Goal: Task Accomplishment & Management: Complete application form

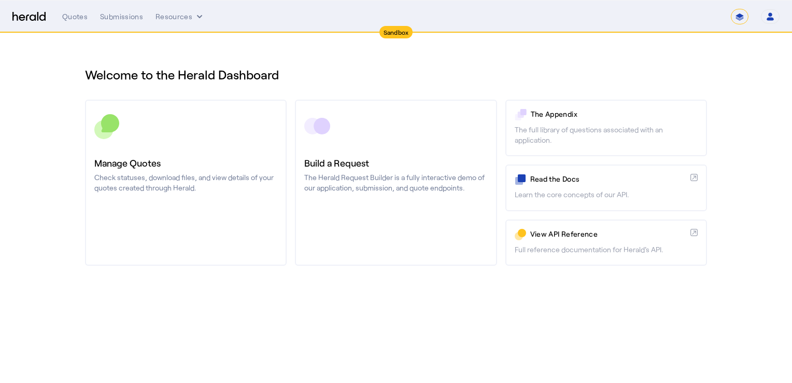
select select "*******"
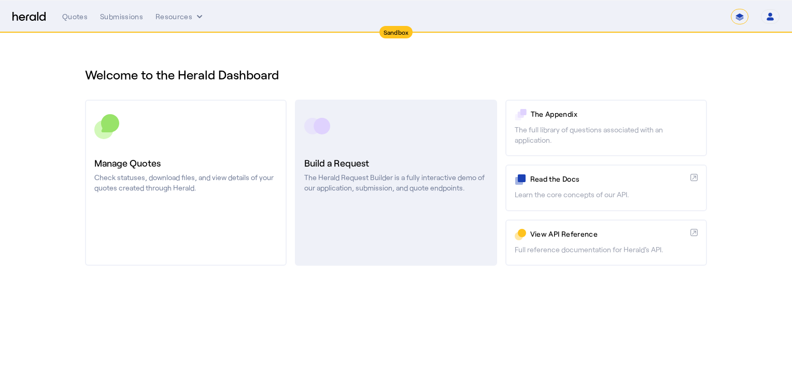
click at [309, 167] on h3 "Build a Request" at bounding box center [395, 163] width 183 height 15
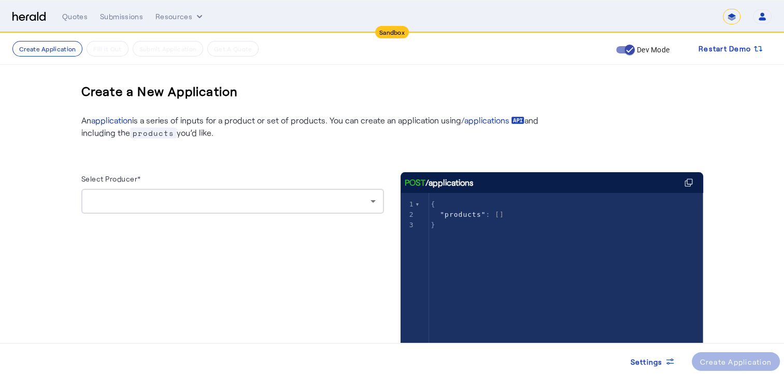
click at [207, 207] on div at bounding box center [230, 201] width 281 height 12
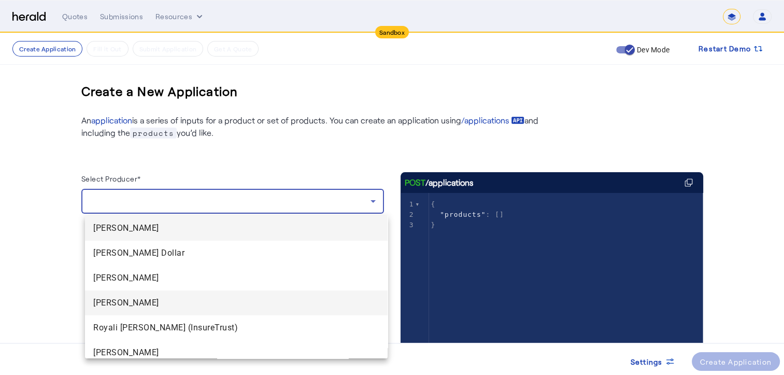
scroll to position [56, 0]
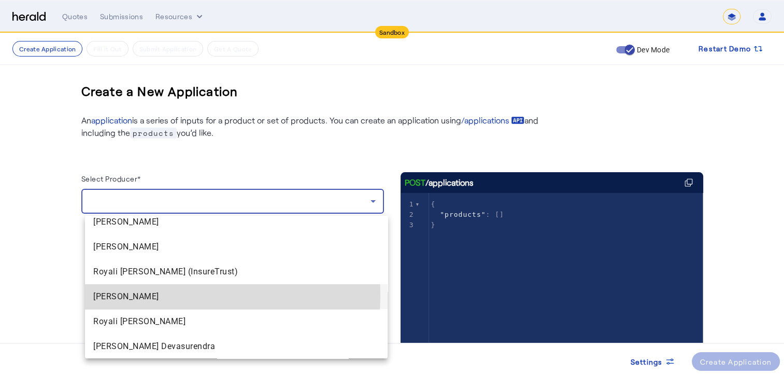
click at [139, 295] on span "[PERSON_NAME]" at bounding box center [236, 296] width 286 height 12
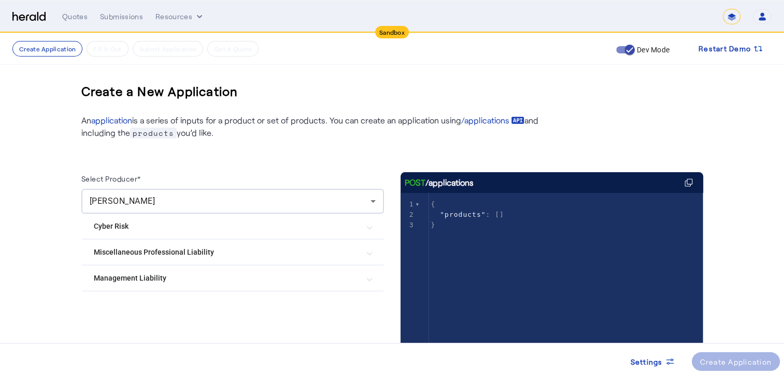
click at [189, 224] on Risk "Cyber Risk" at bounding box center [226, 226] width 265 height 11
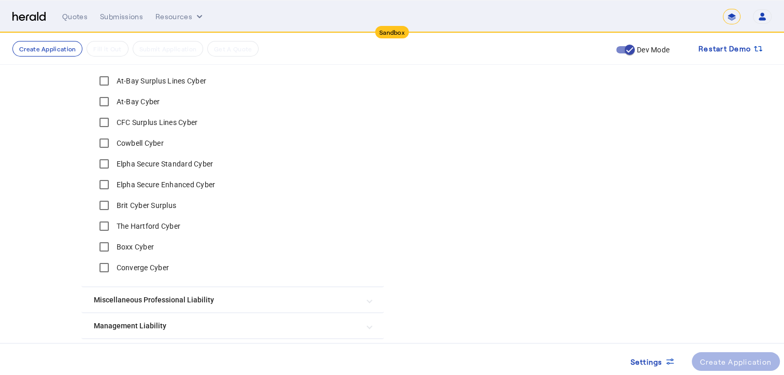
scroll to position [405, 0]
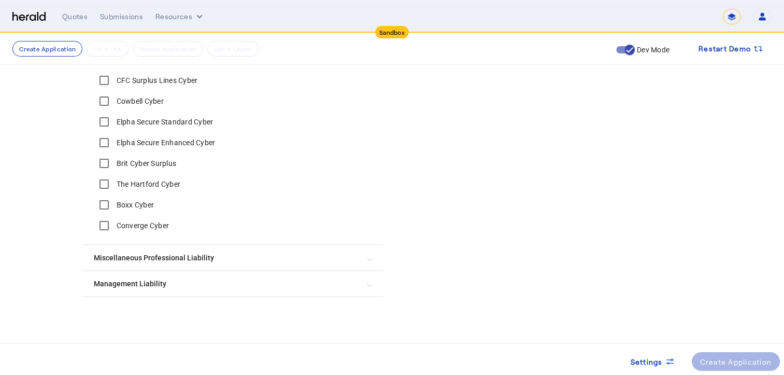
click at [143, 206] on label "Boxx Cyber" at bounding box center [135, 205] width 40 height 10
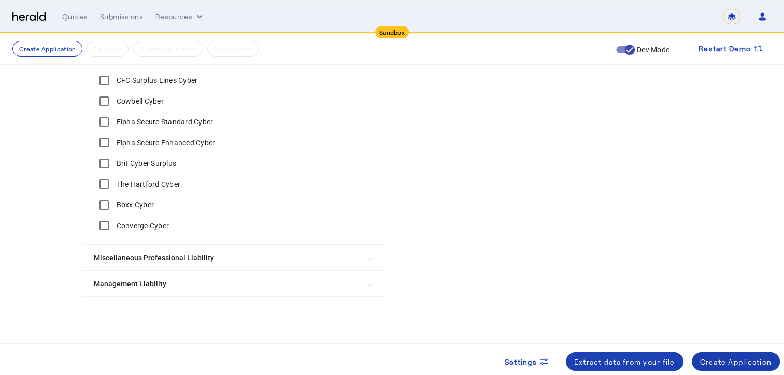
click at [728, 361] on div "Create Application" at bounding box center [736, 361] width 72 height 11
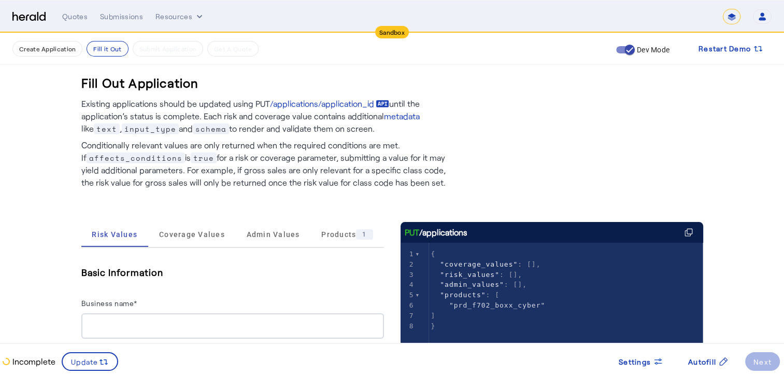
scroll to position [52, 0]
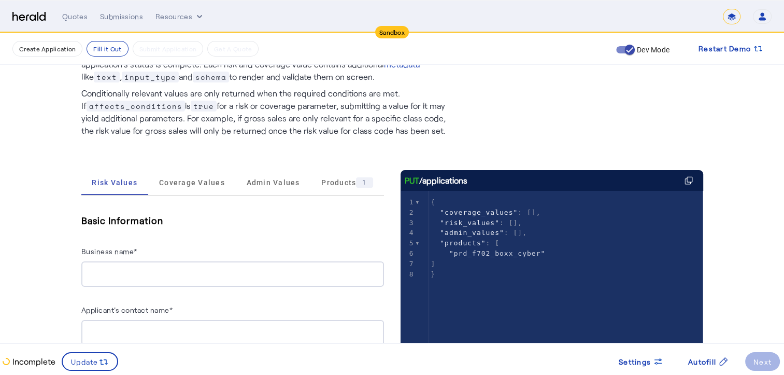
click at [151, 280] on div at bounding box center [233, 273] width 286 height 25
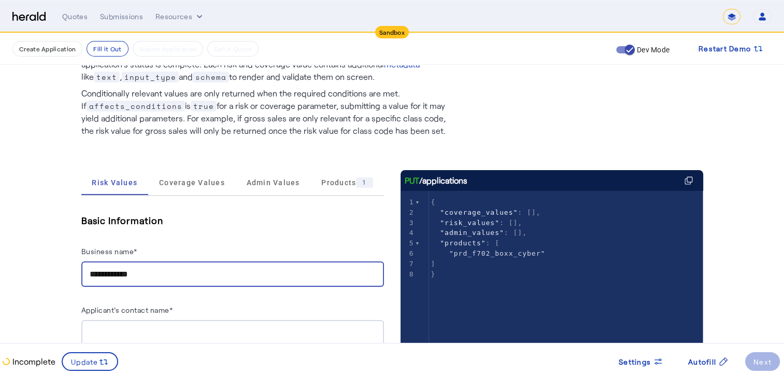
scroll to position [259, 0]
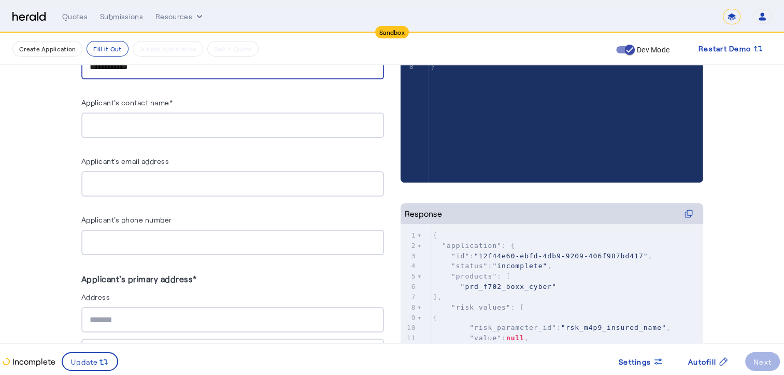
type input "**********"
click at [176, 127] on input "Applicant's contact name*" at bounding box center [233, 125] width 286 height 12
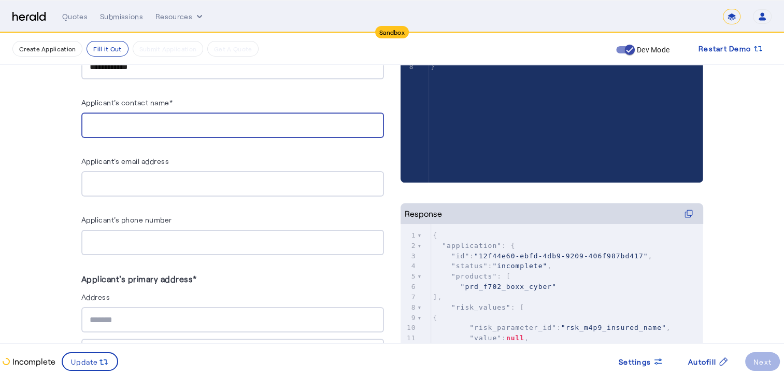
type input "**********"
type input "*******"
type input "*****"
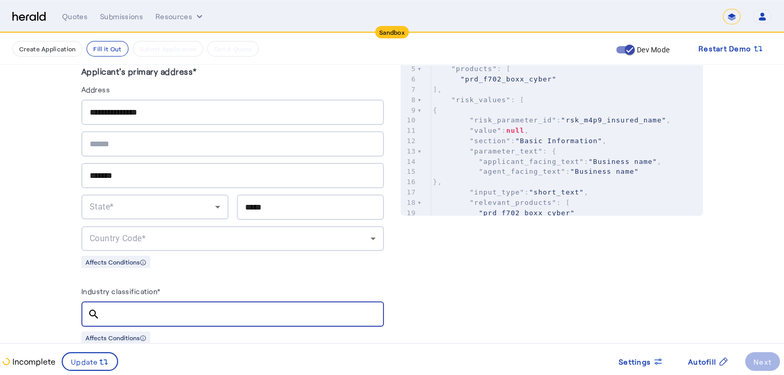
click at [171, 312] on input "Industry classification*" at bounding box center [242, 314] width 268 height 12
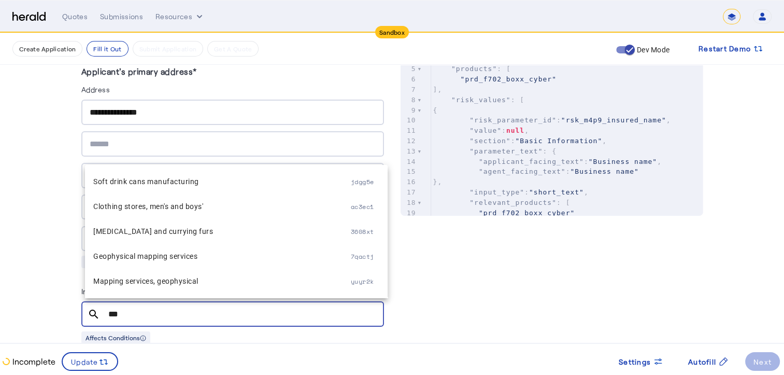
click at [202, 308] on input "***" at bounding box center [242, 314] width 268 height 12
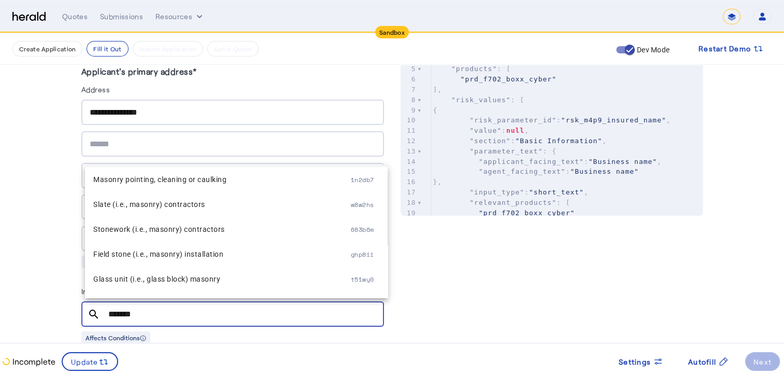
scroll to position [0, 0]
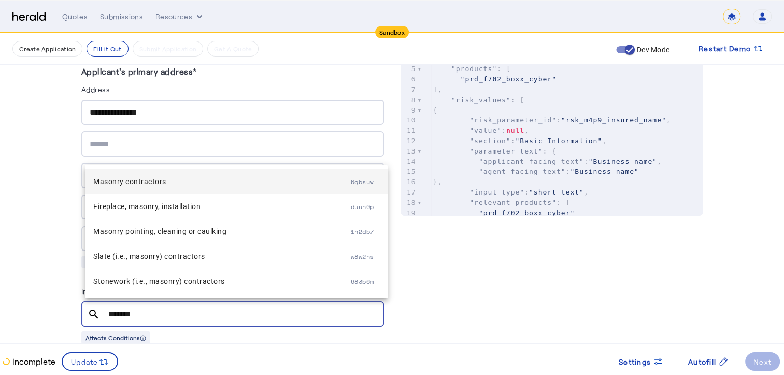
type input "*******"
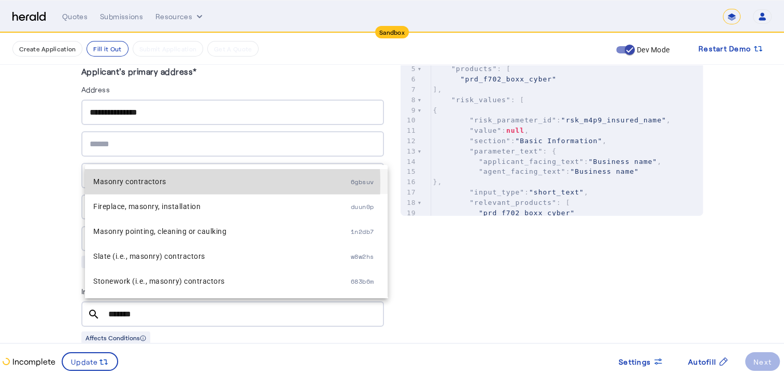
click at [168, 183] on span "Masonry contractors" at bounding box center [222, 181] width 258 height 12
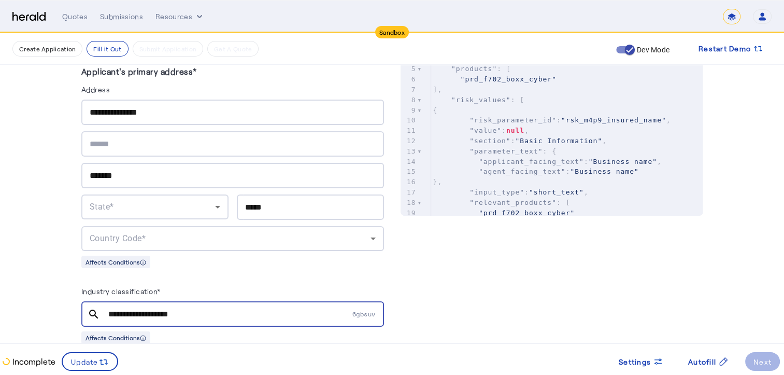
scroll to position [622, 0]
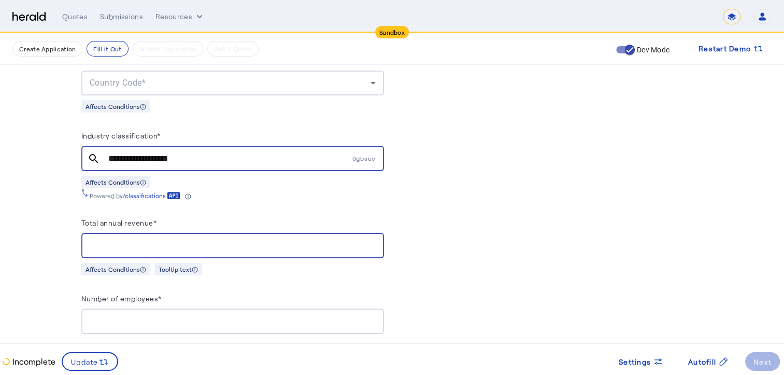
click at [151, 240] on input "Total annual revenue*" at bounding box center [233, 246] width 286 height 12
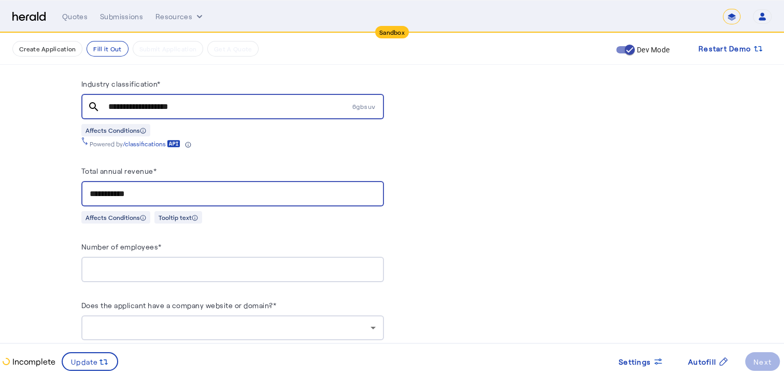
type input "**********"
click at [174, 257] on div at bounding box center [233, 269] width 286 height 25
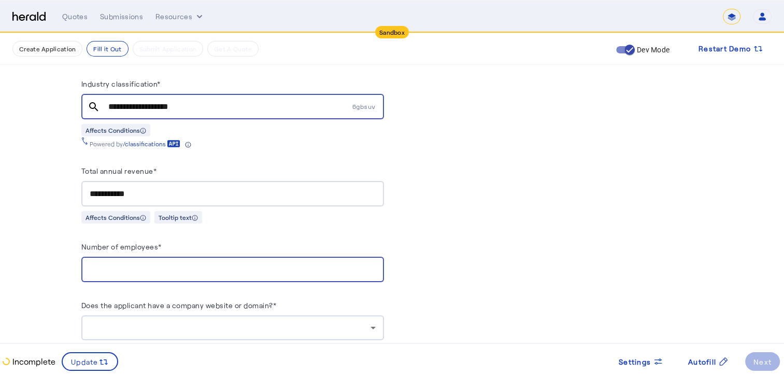
type input "****"
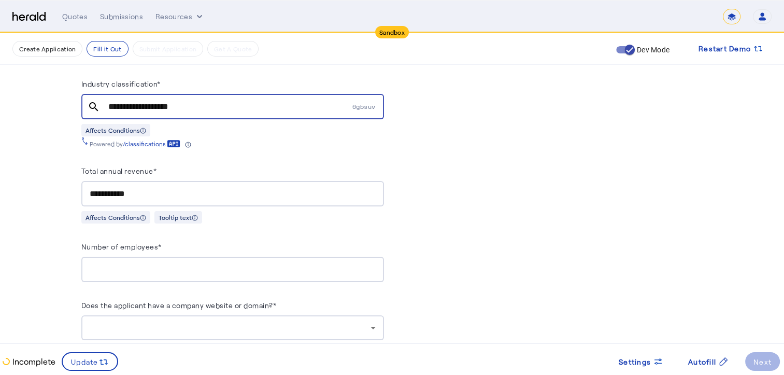
click at [301, 243] on div "Number of employees*" at bounding box center [232, 248] width 303 height 17
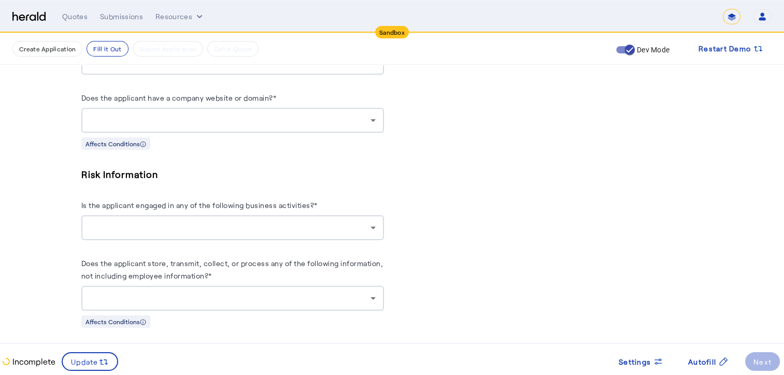
scroll to position [726, 0]
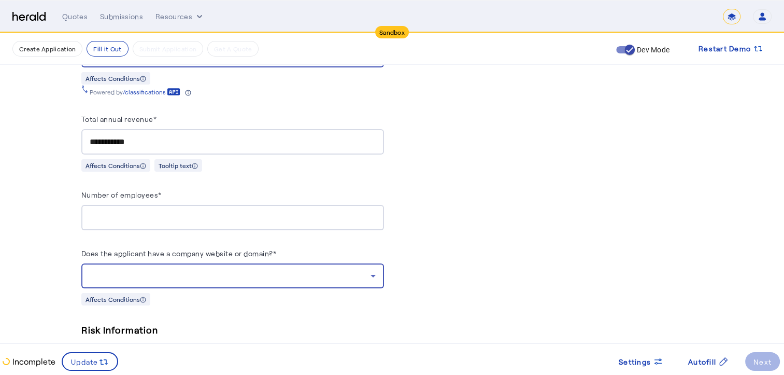
click at [272, 270] on div at bounding box center [230, 276] width 281 height 12
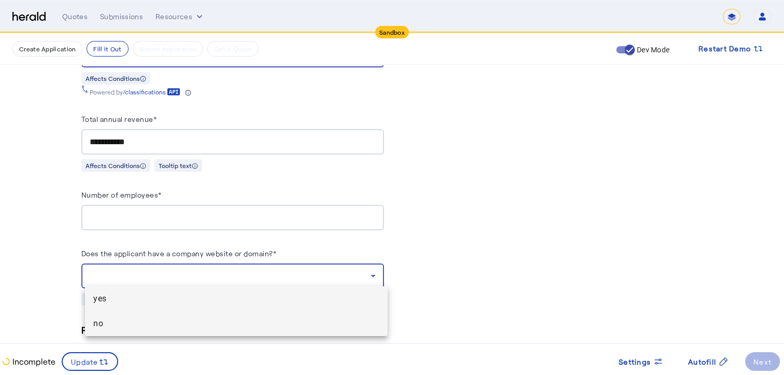
click at [140, 315] on mat-option "no" at bounding box center [236, 323] width 303 height 25
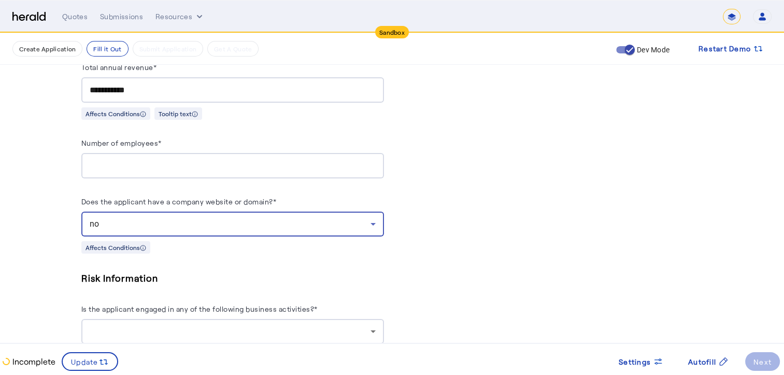
scroll to position [881, 0]
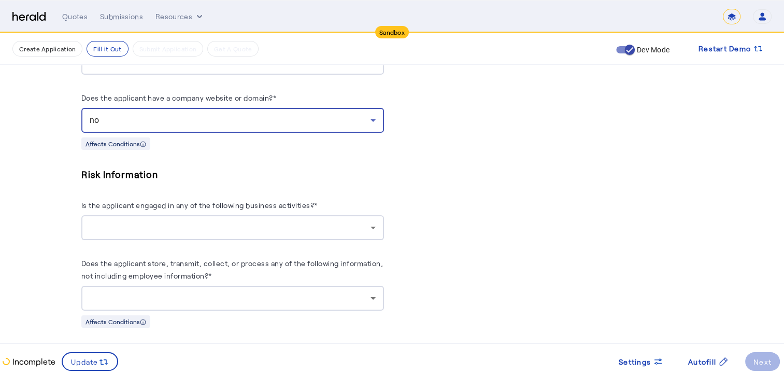
click at [163, 221] on div at bounding box center [230, 227] width 281 height 12
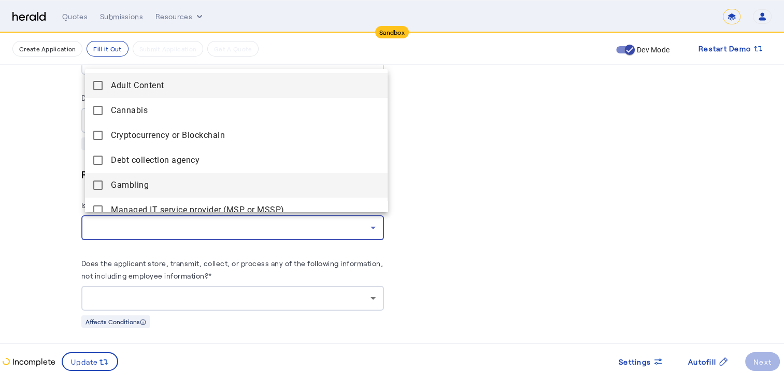
scroll to position [114, 0]
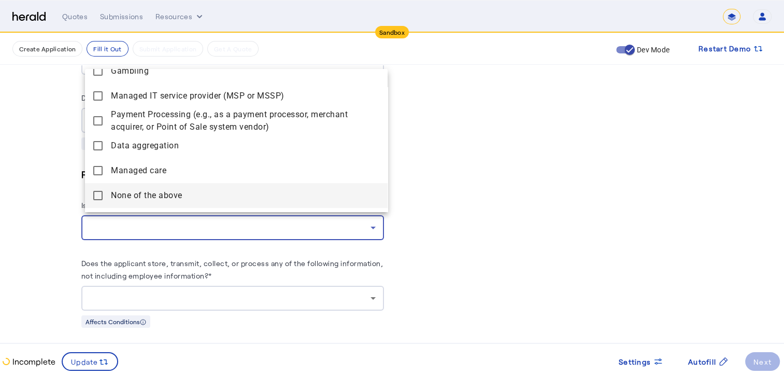
click at [145, 191] on span "None of the above" at bounding box center [245, 195] width 269 height 12
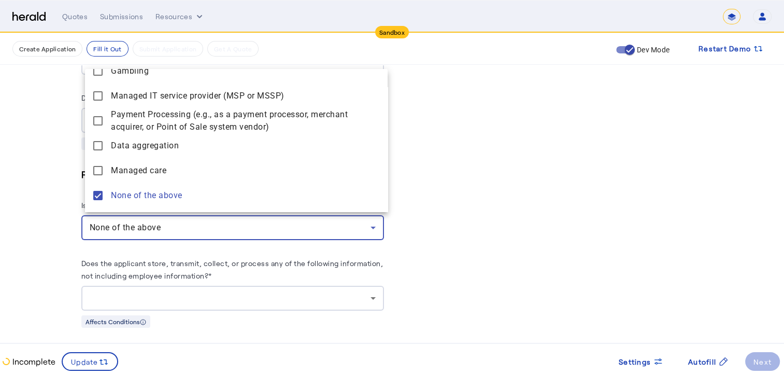
click at [152, 294] on div at bounding box center [392, 187] width 784 height 375
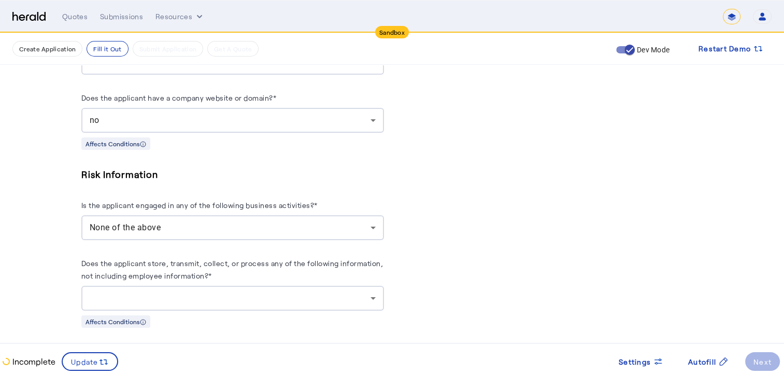
click at [160, 294] on div at bounding box center [230, 298] width 281 height 12
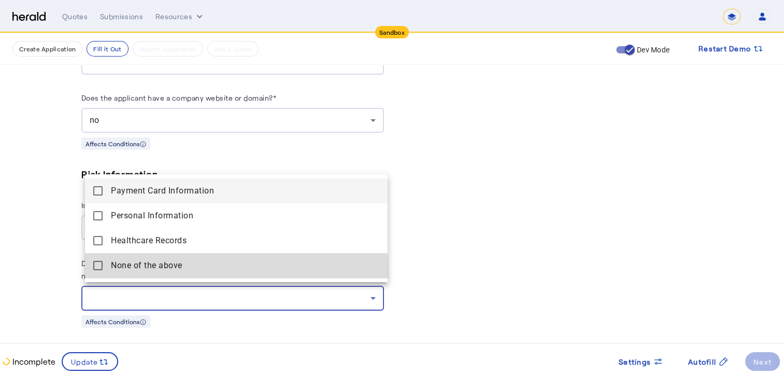
click at [167, 270] on span "None of the above" at bounding box center [245, 265] width 269 height 12
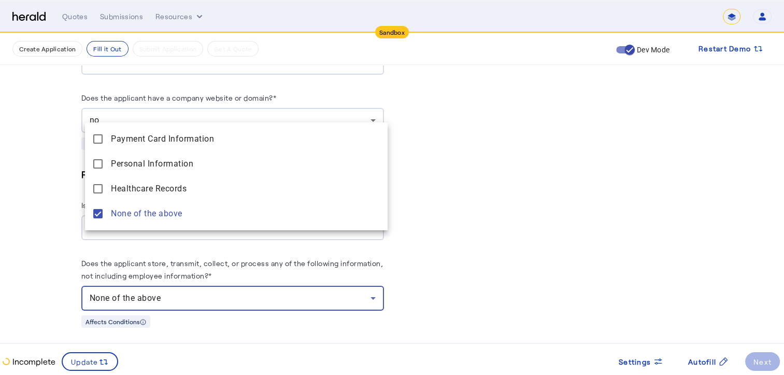
scroll to position [1089, 0]
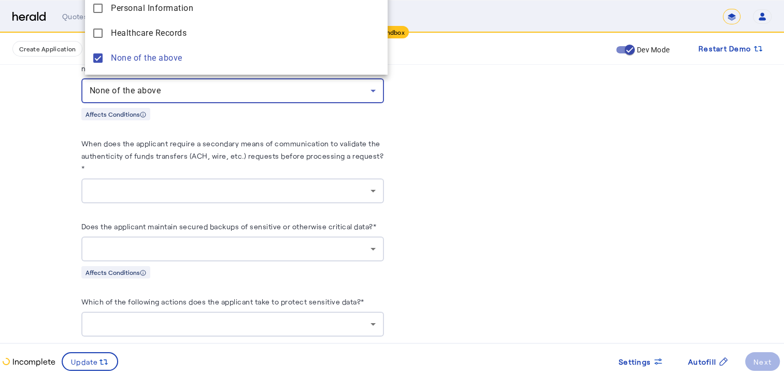
click at [323, 188] on div at bounding box center [392, 187] width 784 height 375
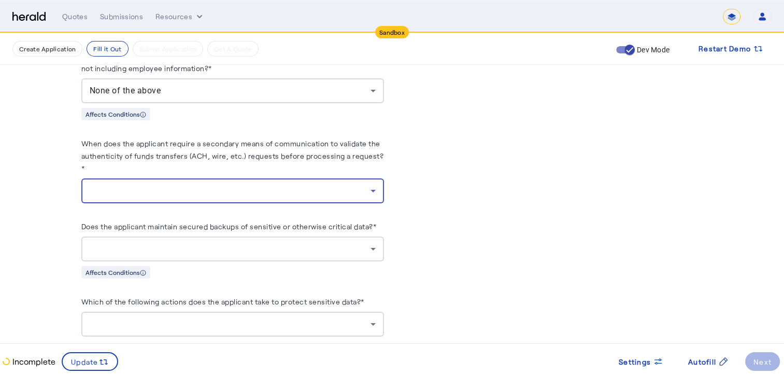
click at [189, 189] on div at bounding box center [230, 191] width 281 height 12
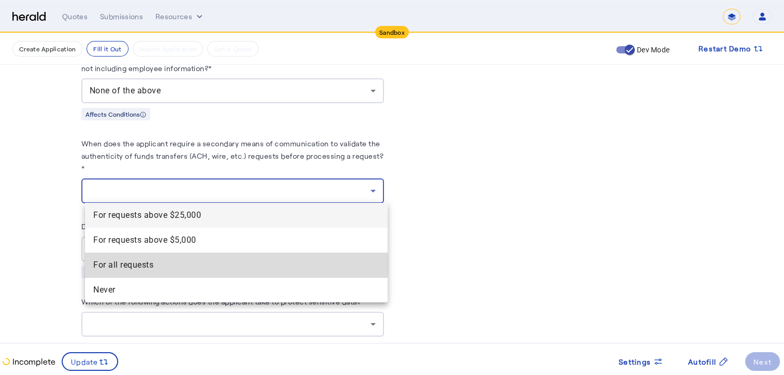
click at [142, 264] on span "For all requests" at bounding box center [236, 265] width 286 height 12
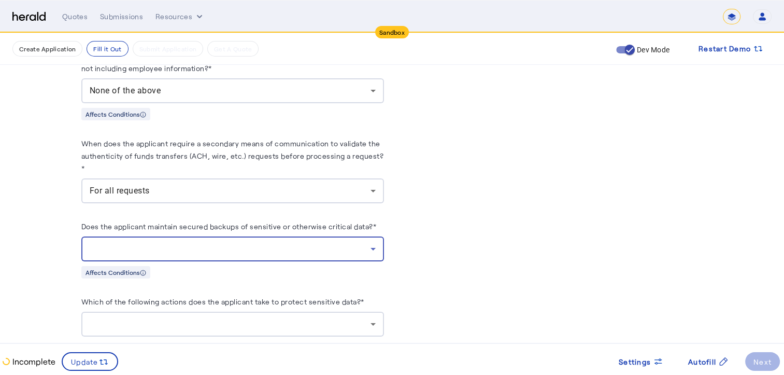
click at [164, 243] on div at bounding box center [230, 249] width 281 height 12
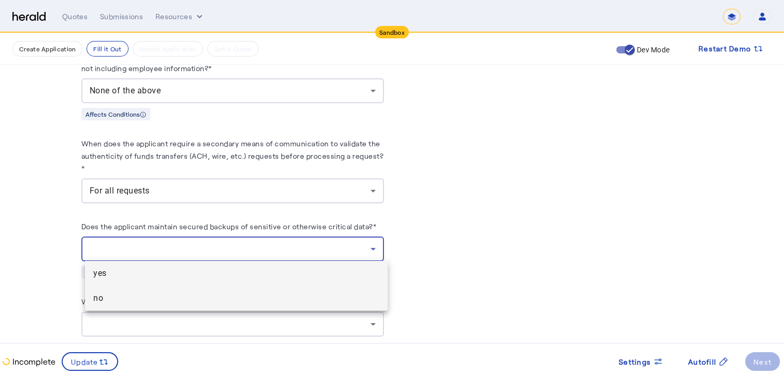
click at [108, 297] on span "no" at bounding box center [236, 298] width 286 height 12
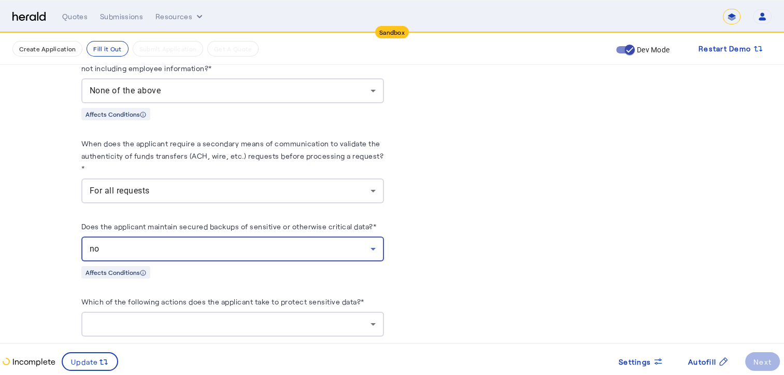
scroll to position [1296, 0]
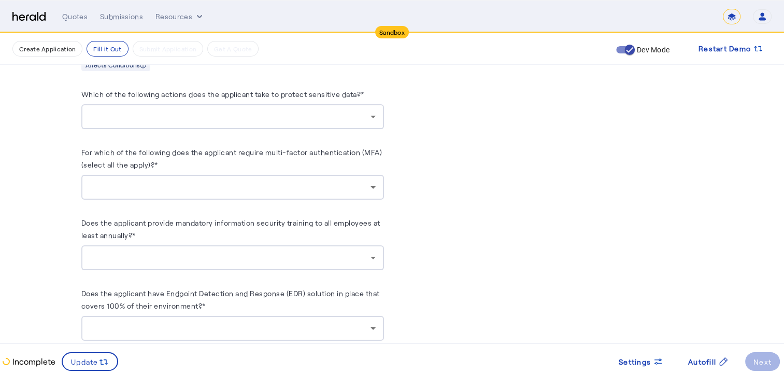
click at [205, 175] on div at bounding box center [233, 187] width 286 height 25
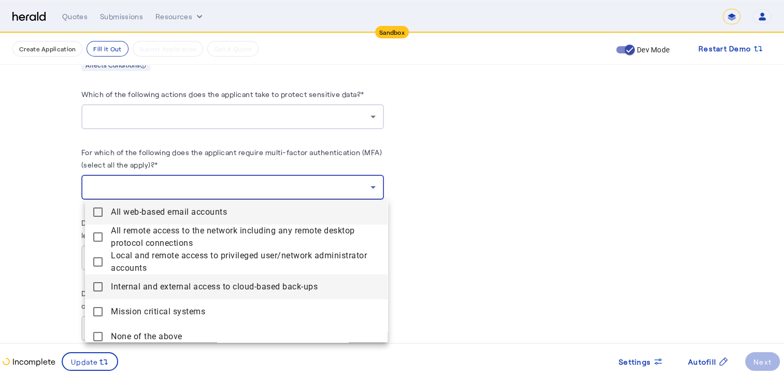
scroll to position [6, 0]
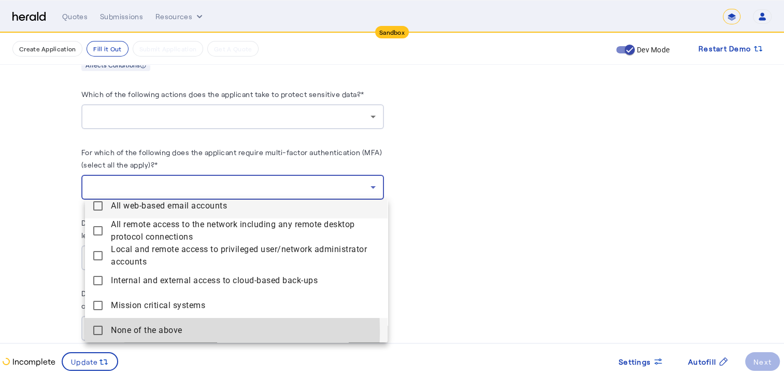
click at [120, 331] on span "None of the above" at bounding box center [245, 330] width 269 height 12
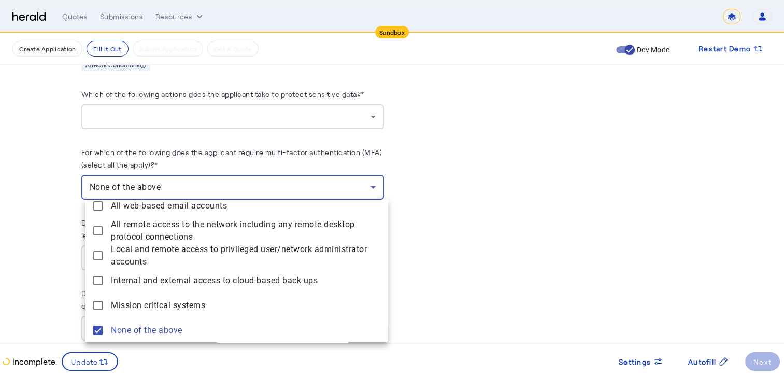
click at [426, 240] on div at bounding box center [392, 187] width 784 height 375
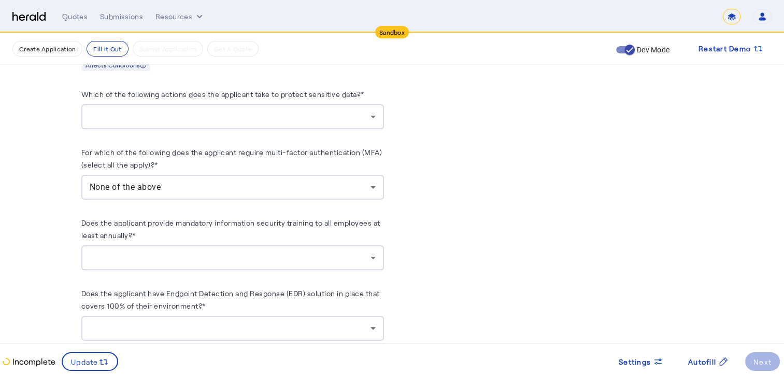
scroll to position [1192, 0]
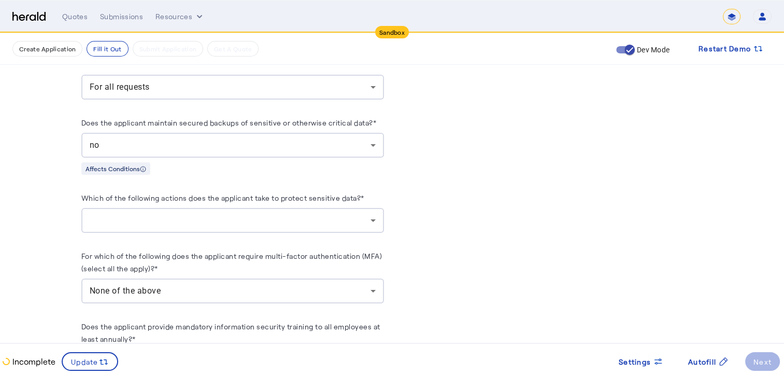
click at [239, 219] on div at bounding box center [230, 220] width 281 height 12
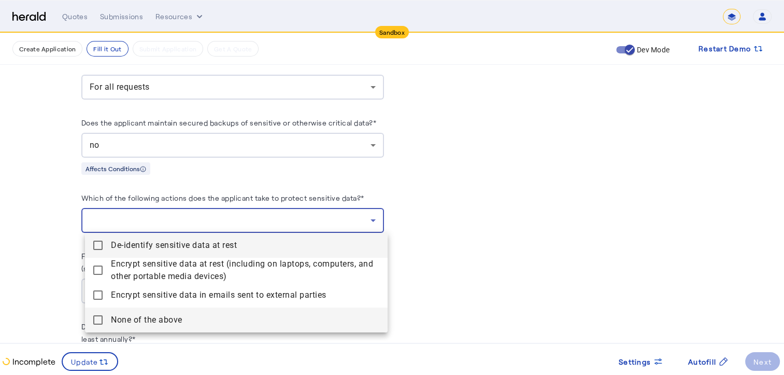
click at [170, 319] on span "None of the above" at bounding box center [245, 320] width 269 height 12
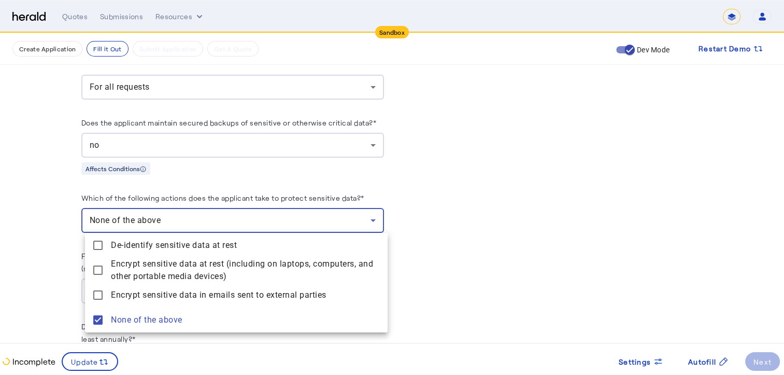
scroll to position [1452, 0]
